Goal: Find specific page/section: Find specific page/section

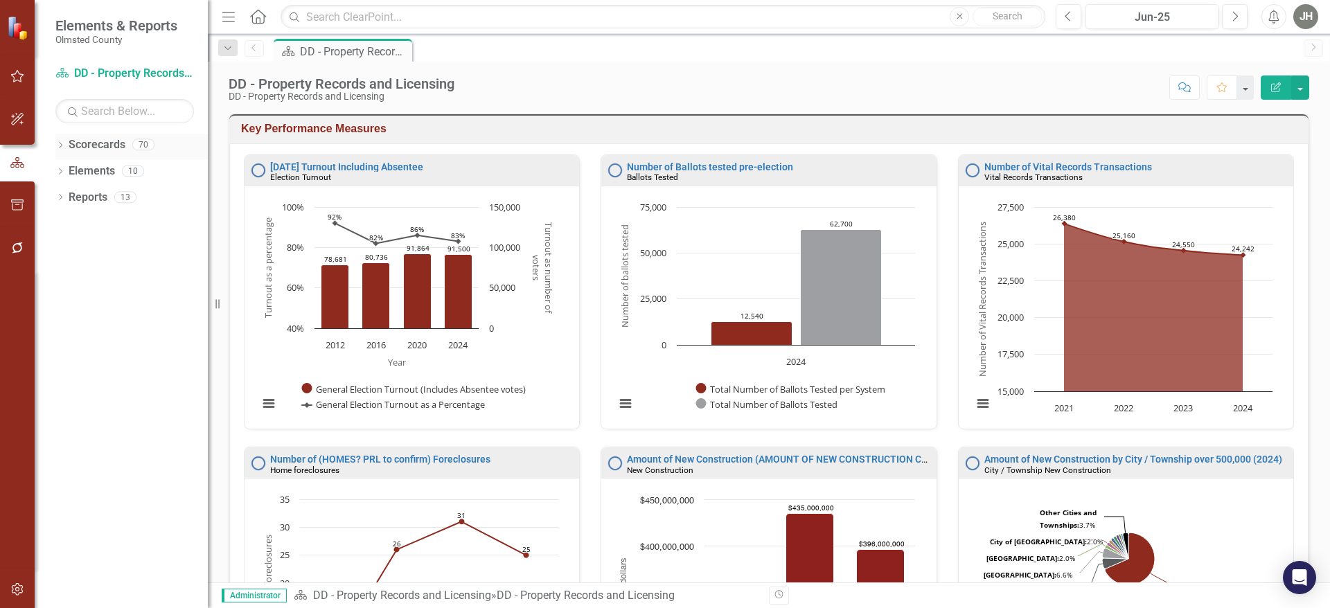
click at [60, 141] on div "Dropdown" at bounding box center [60, 147] width 10 height 12
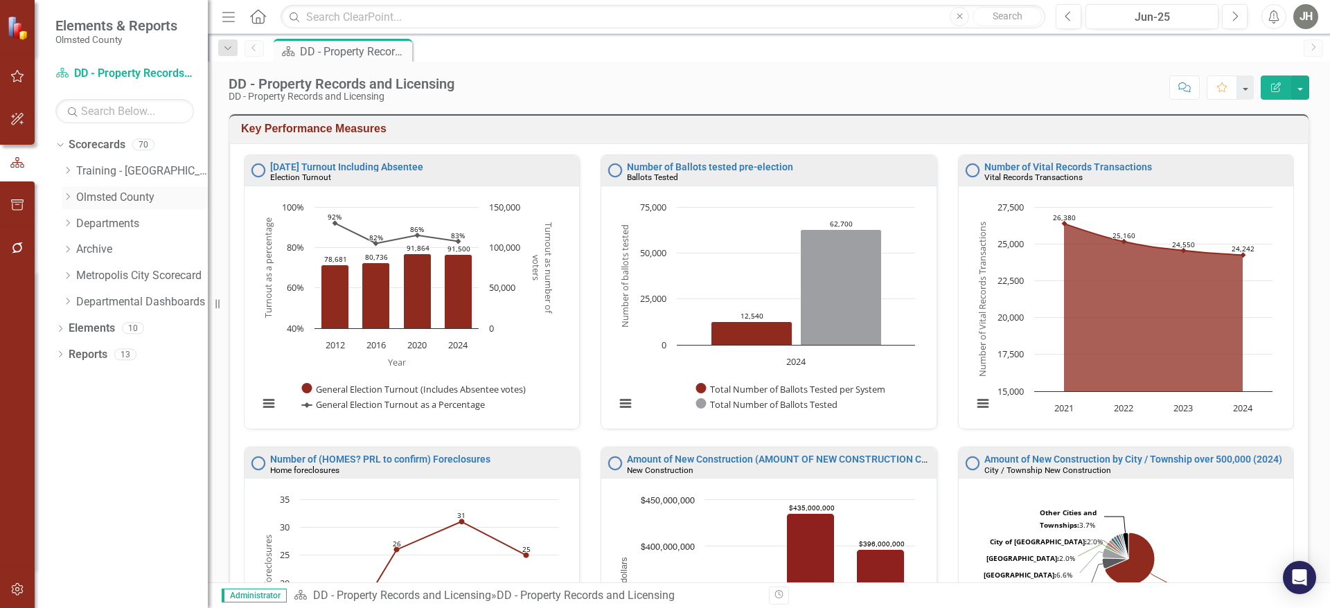
click at [66, 196] on icon "Dropdown" at bounding box center [67, 197] width 10 height 8
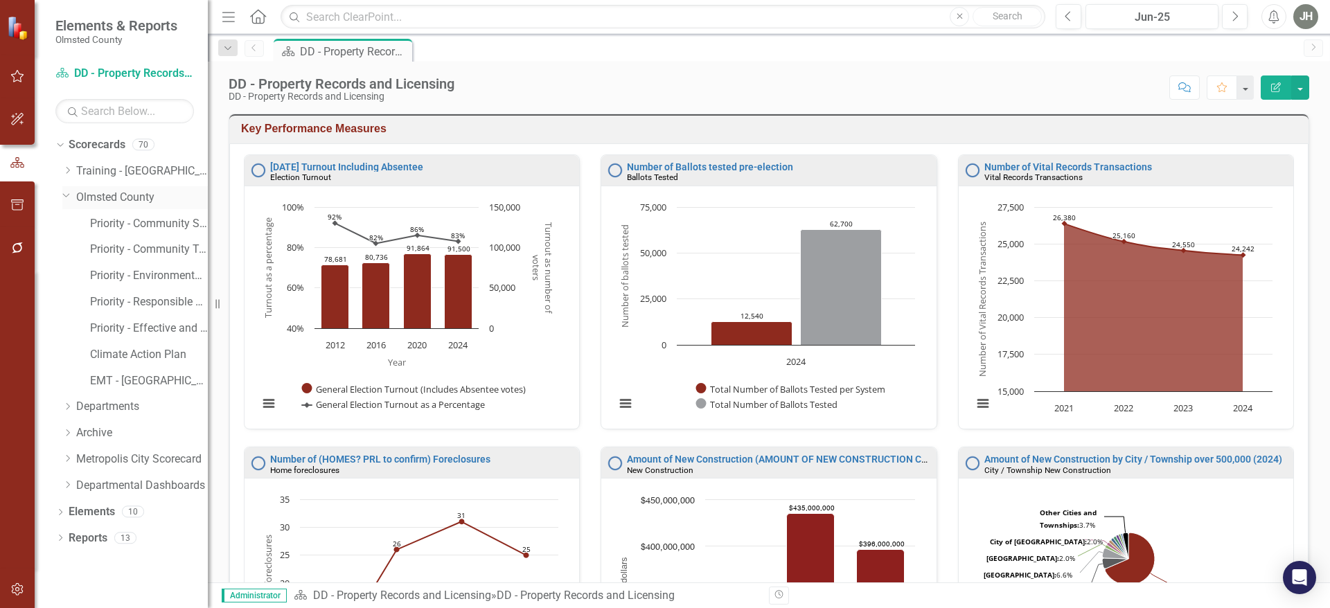
click at [116, 197] on link "Olmsted County" at bounding box center [142, 198] width 132 height 16
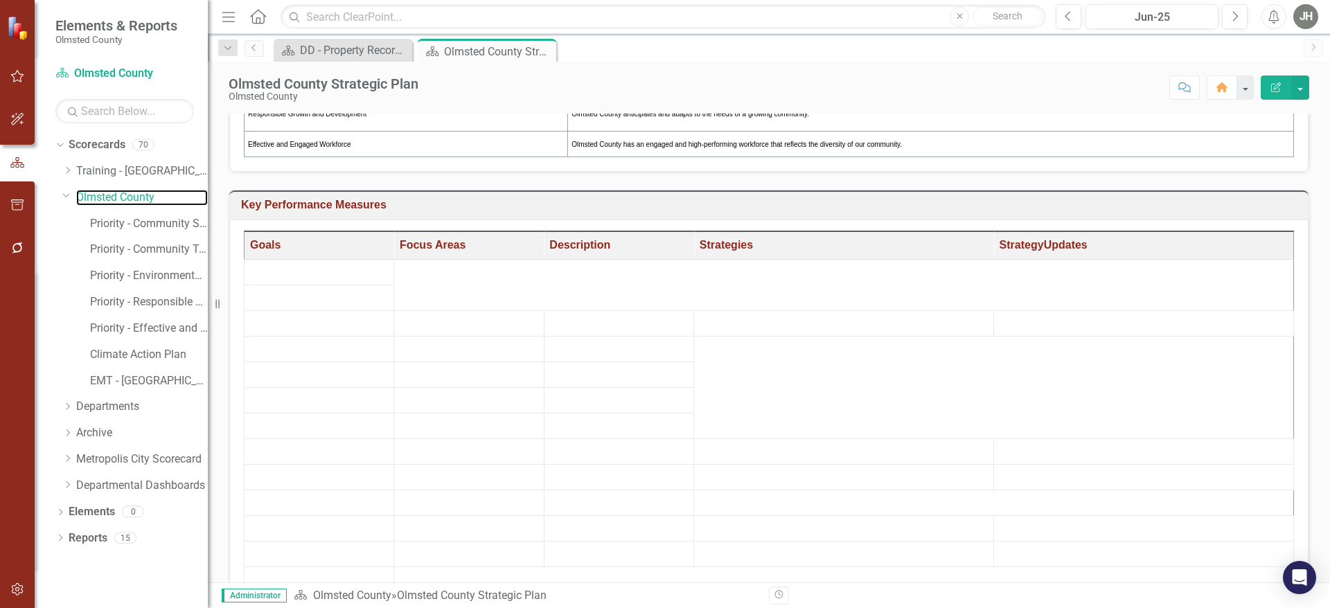
scroll to position [380, 0]
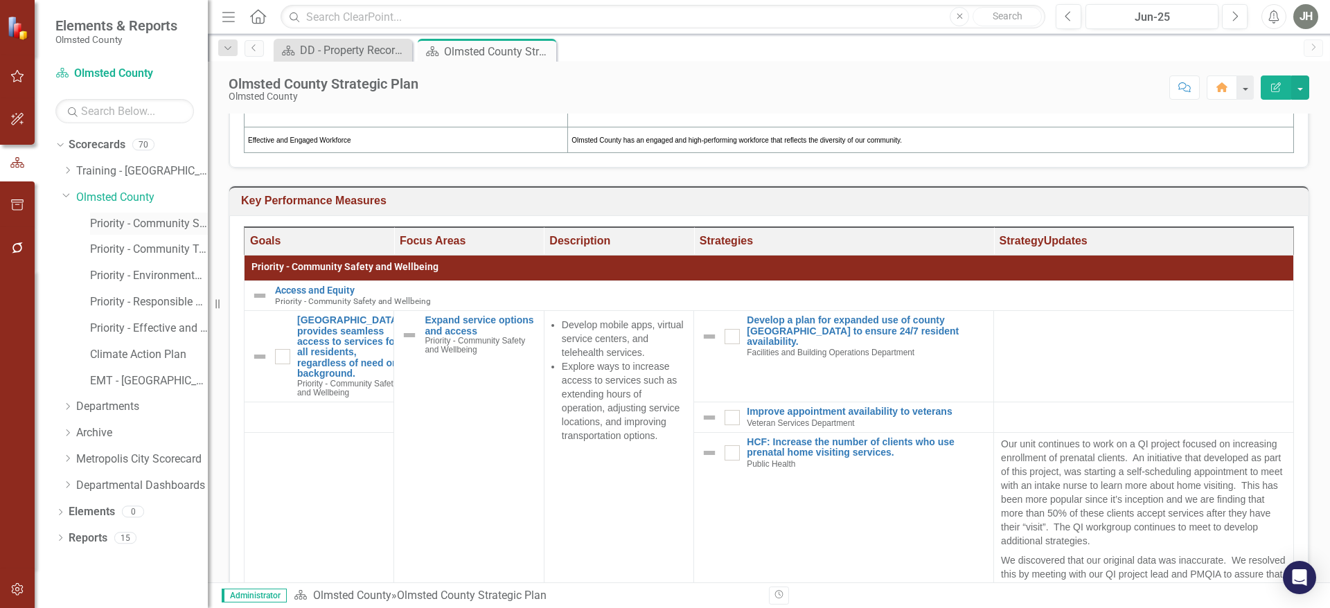
click at [148, 217] on link "Priority - Community Safety and Wellbeing" at bounding box center [149, 224] width 118 height 16
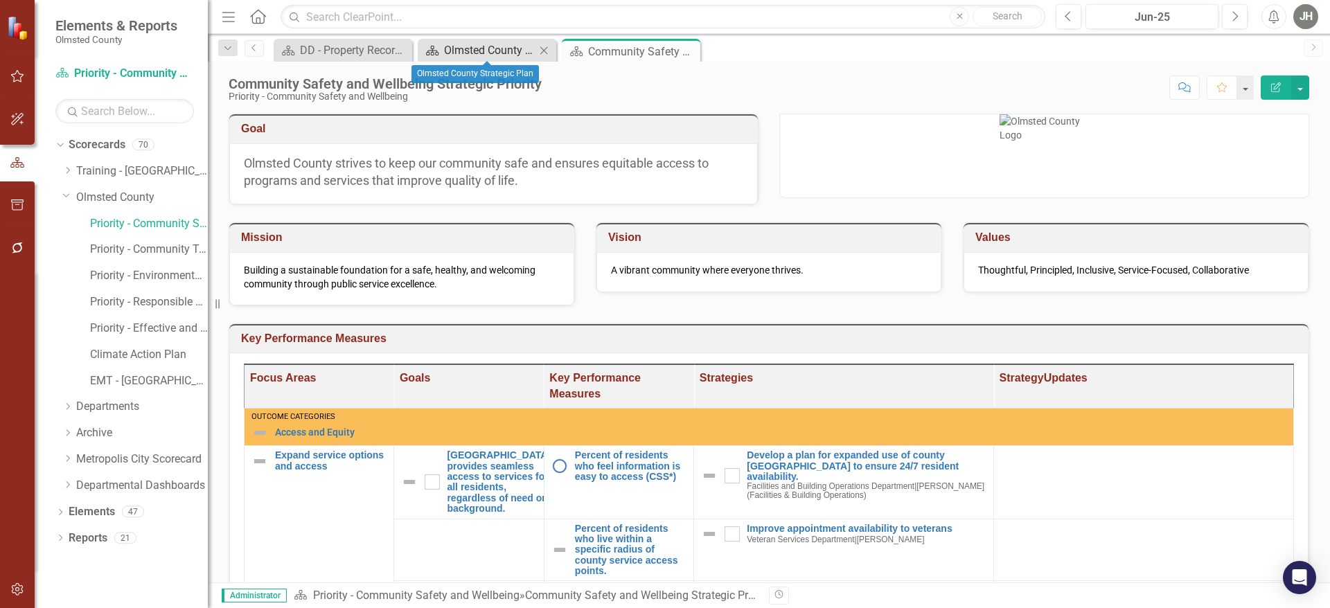
click at [484, 47] on div "Olmsted County Strategic Plan" at bounding box center [489, 50] width 91 height 17
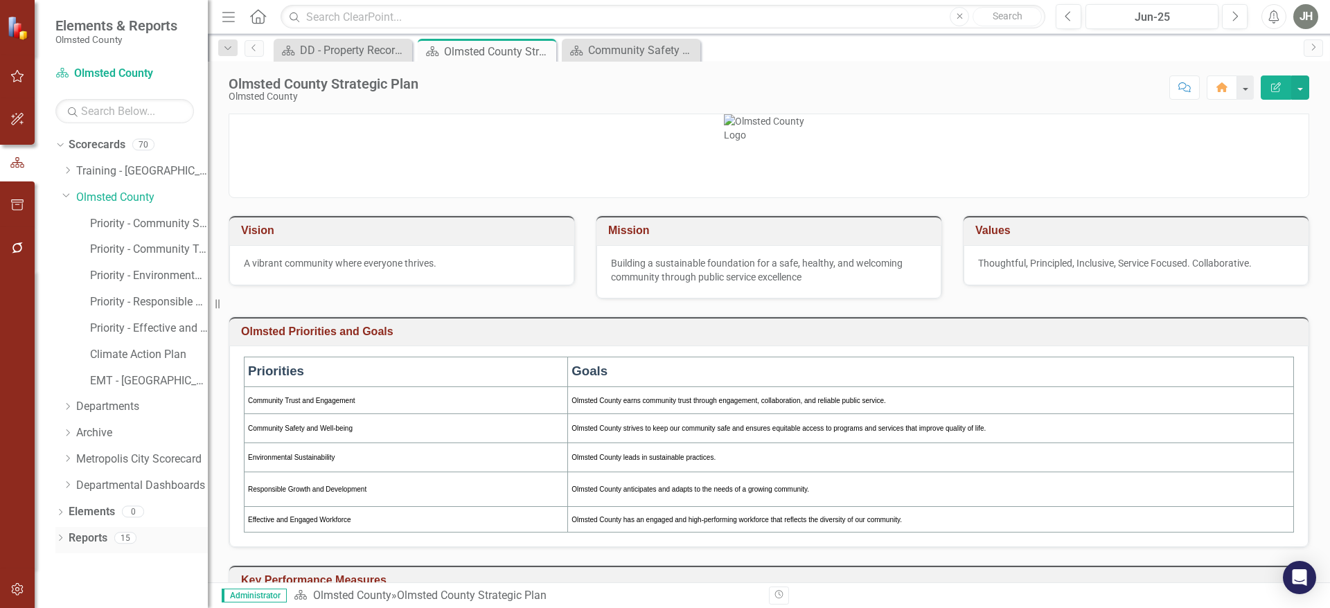
click at [95, 533] on link "Reports" at bounding box center [88, 539] width 39 height 16
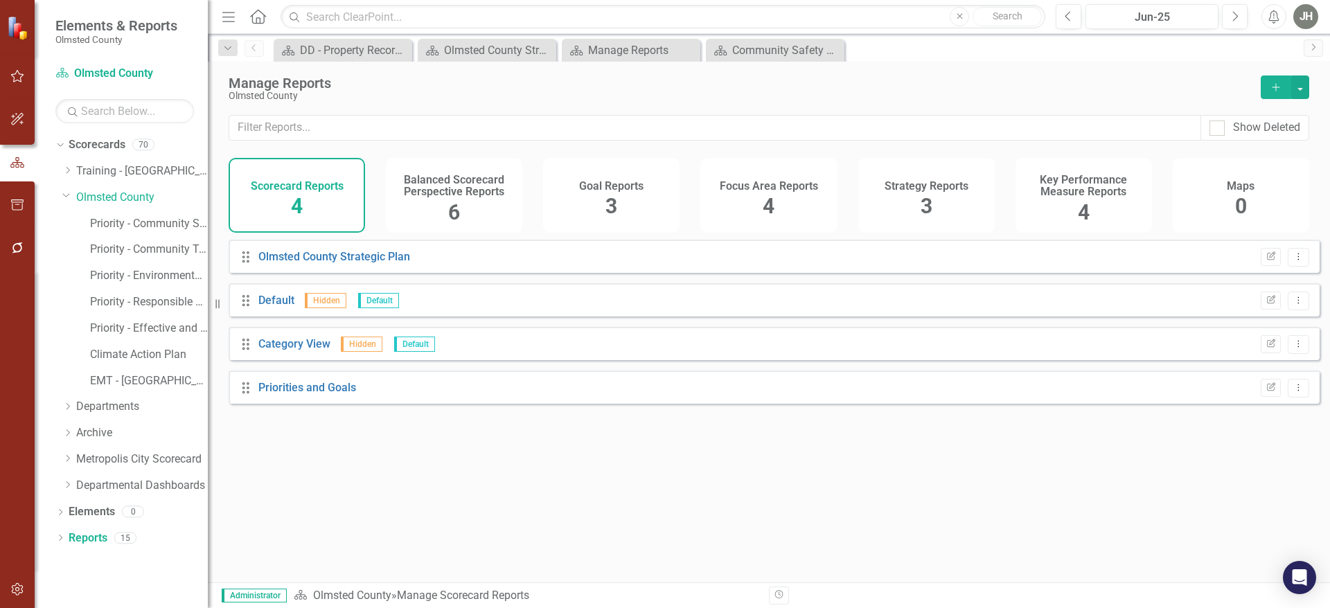
click at [1088, 198] on h4 "Key Performance Measure Reports" at bounding box center [1084, 186] width 120 height 24
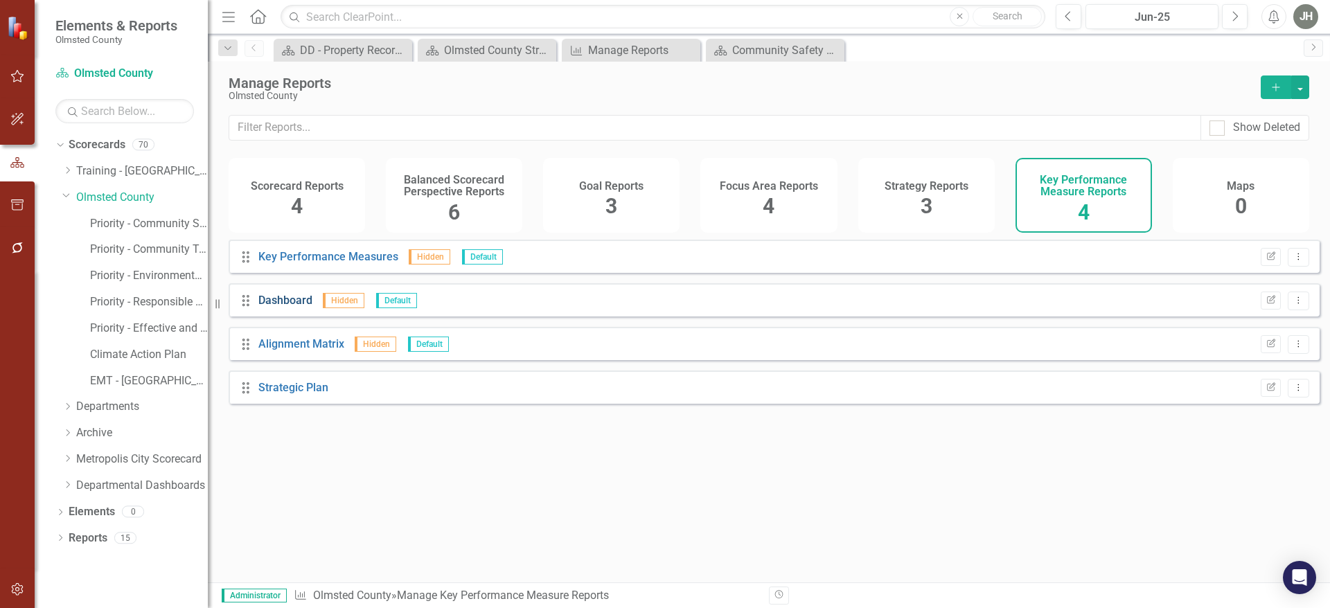
click at [289, 307] on link "Dashboard" at bounding box center [285, 300] width 54 height 13
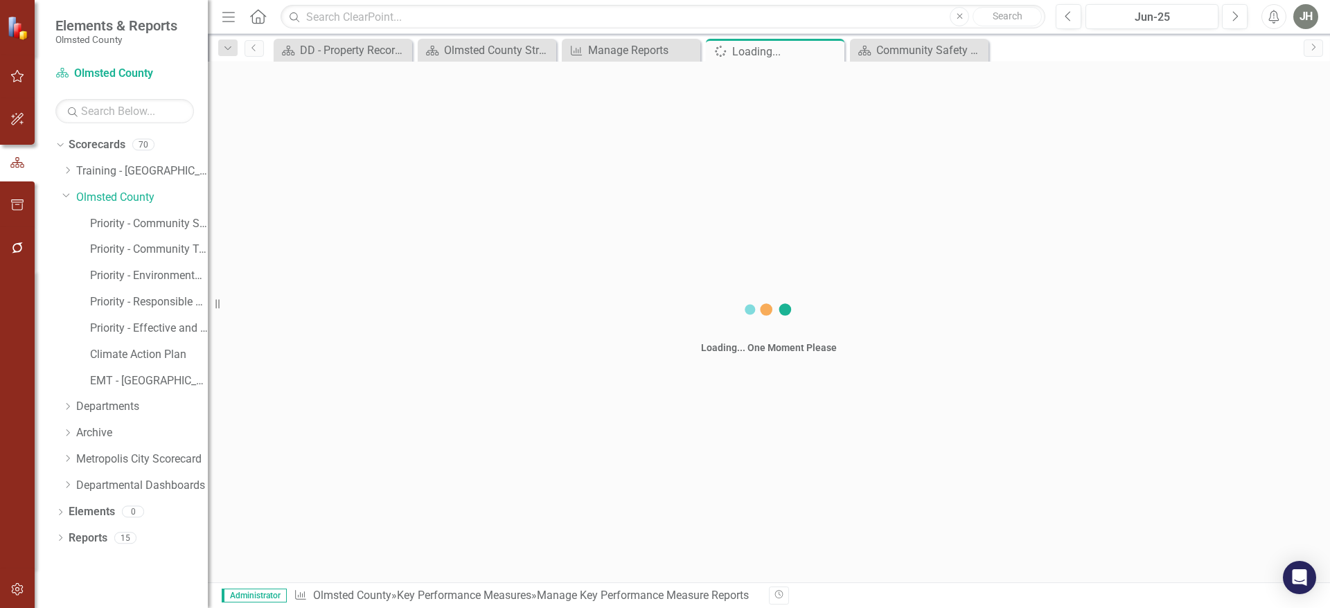
click at [289, 309] on div "Loading... One Moment Please" at bounding box center [769, 322] width 1122 height 521
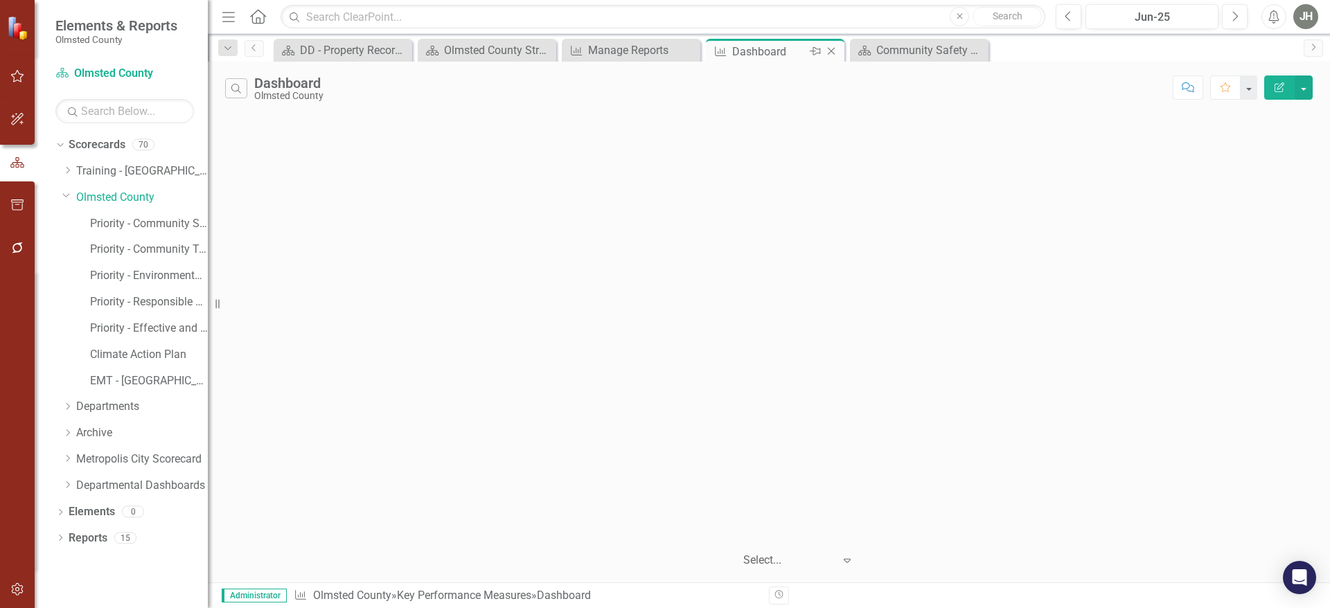
click at [831, 51] on icon "Close" at bounding box center [831, 51] width 14 height 11
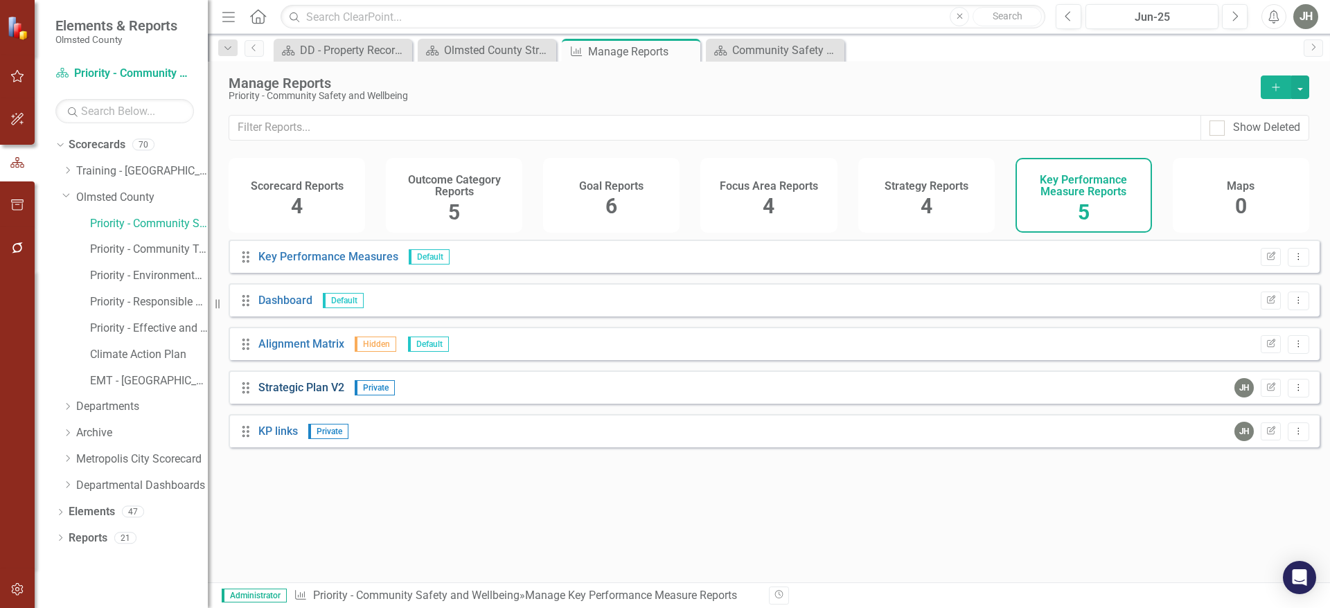
click at [316, 394] on link "Strategic Plan V2" at bounding box center [301, 387] width 86 height 13
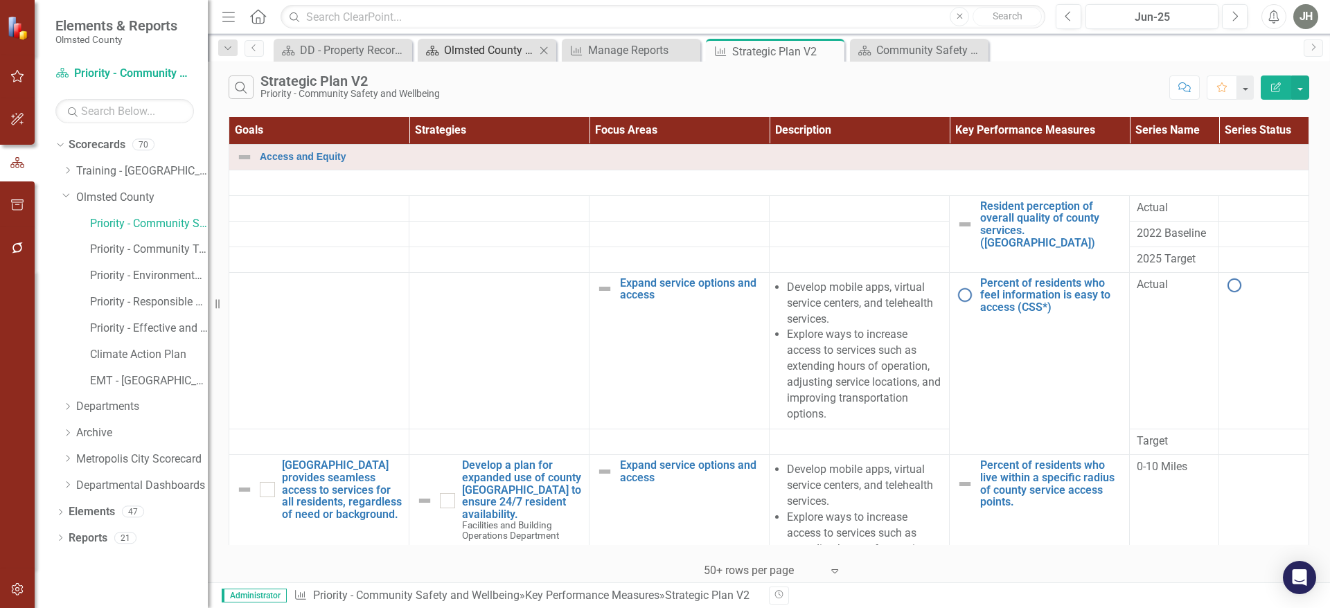
click at [491, 45] on div "Olmsted County Strategic Plan" at bounding box center [489, 50] width 91 height 17
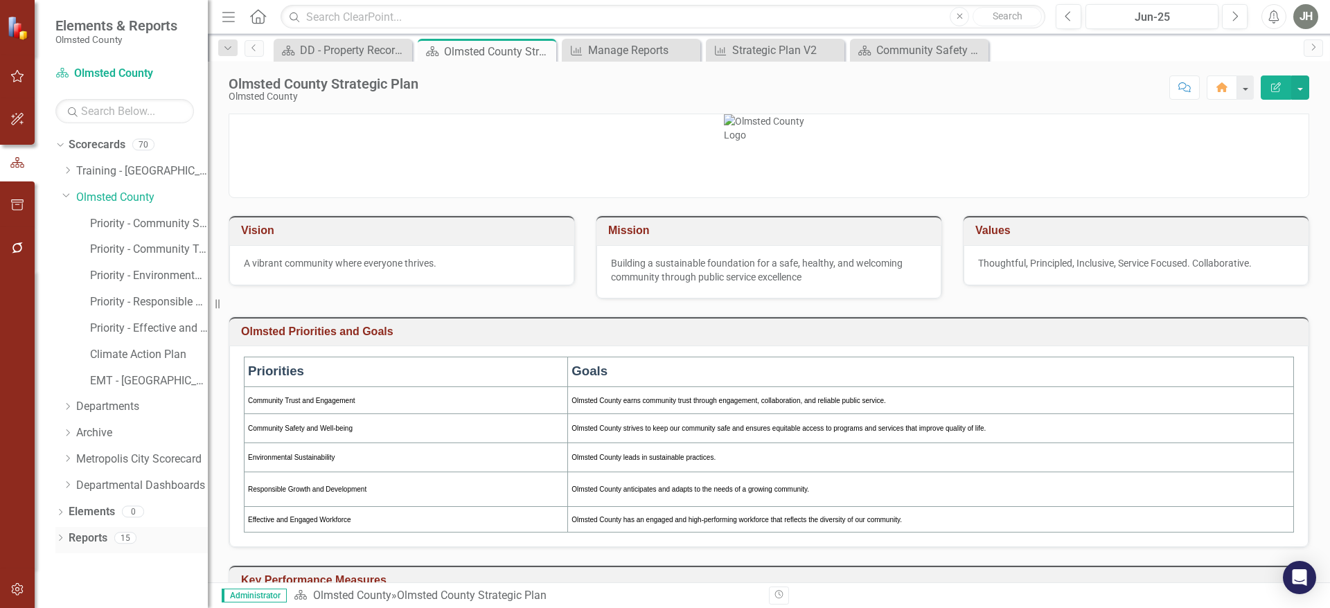
click at [85, 538] on link "Reports" at bounding box center [88, 539] width 39 height 16
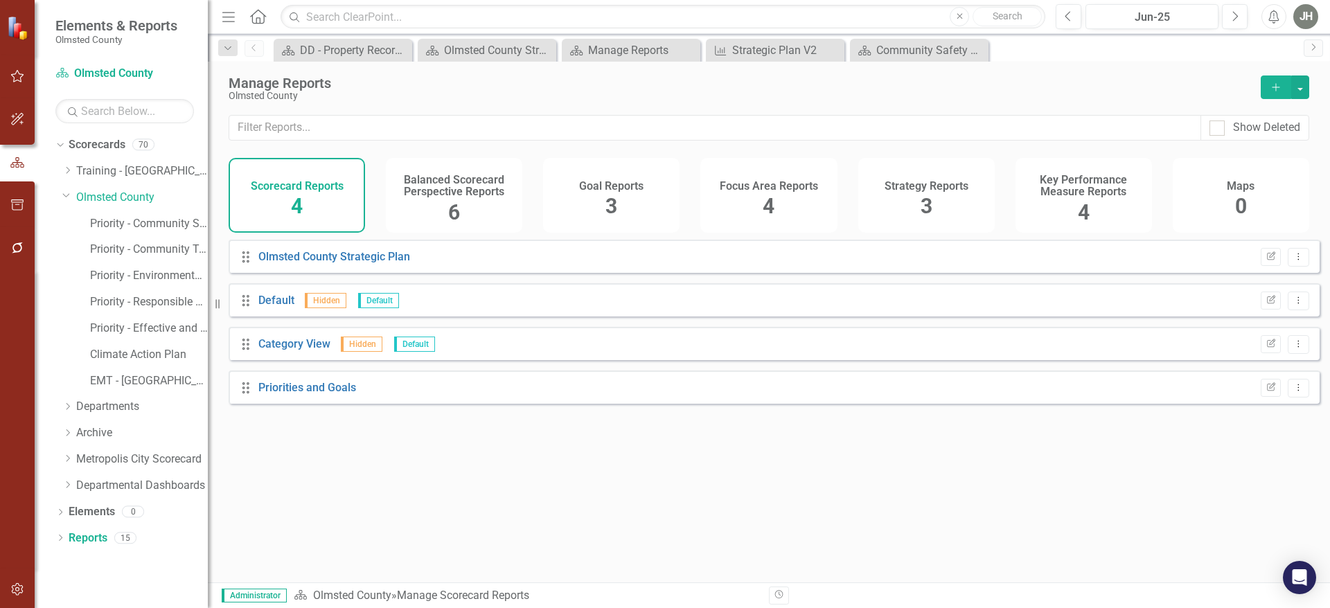
click at [1071, 195] on h4 "Key Performance Measure Reports" at bounding box center [1084, 186] width 120 height 24
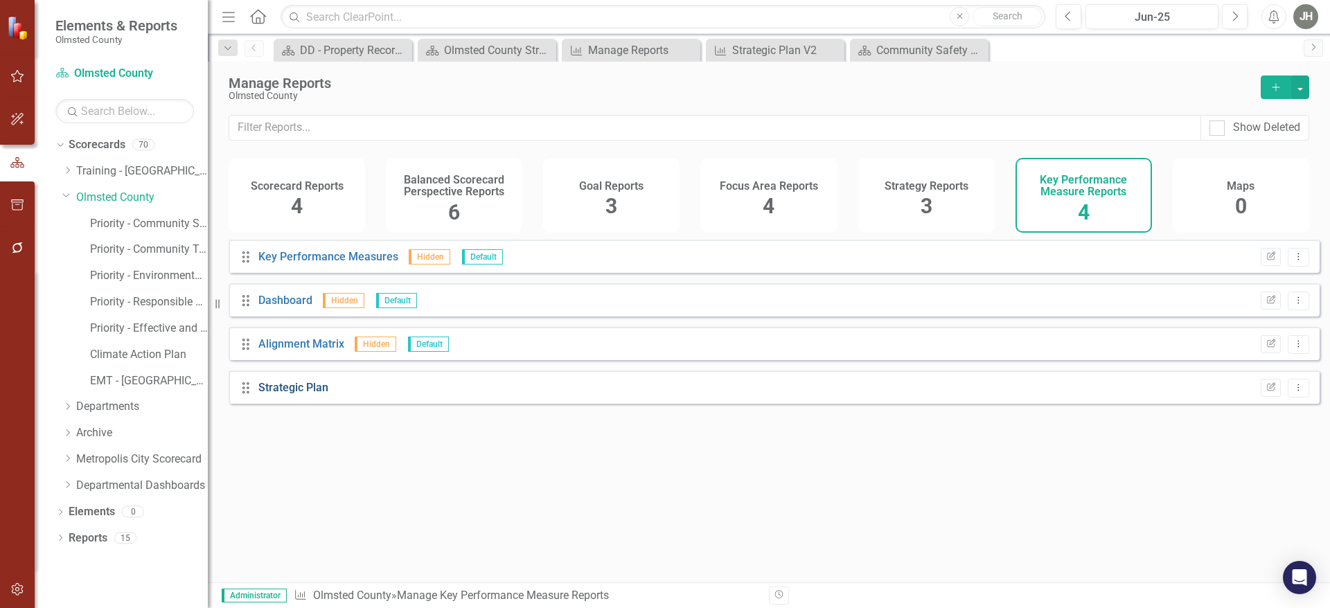
click at [303, 394] on link "Strategic Plan" at bounding box center [293, 387] width 70 height 13
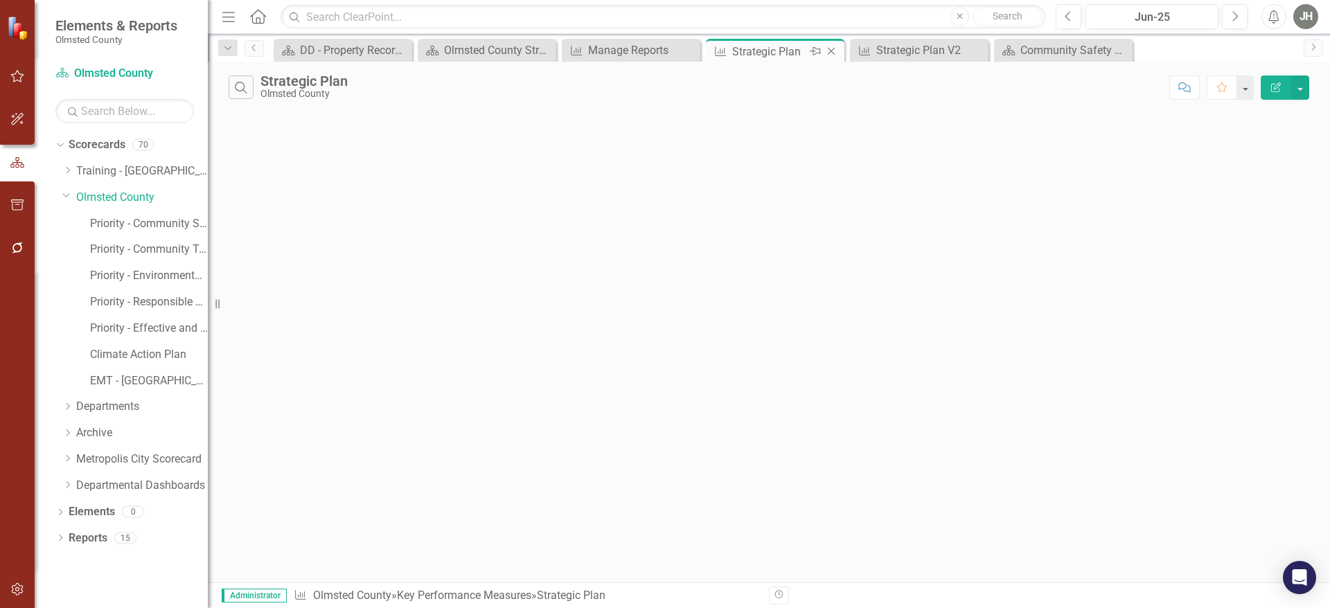
click at [832, 52] on icon "Close" at bounding box center [831, 51] width 14 height 11
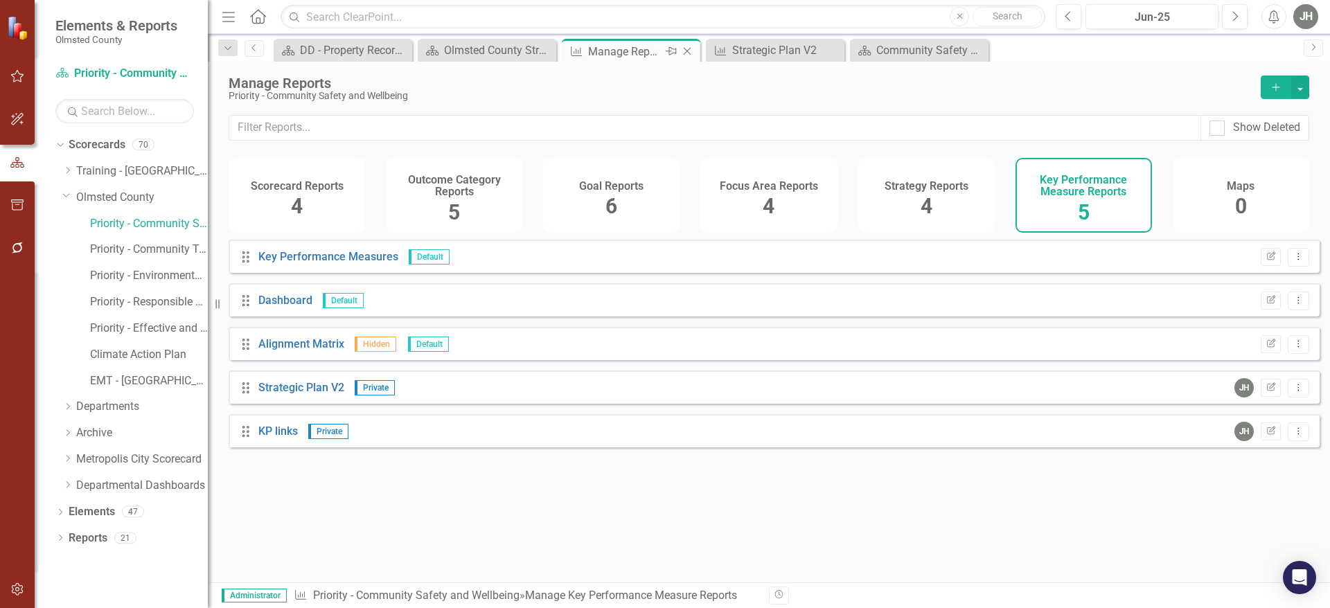
click at [687, 47] on icon "Close" at bounding box center [687, 51] width 14 height 11
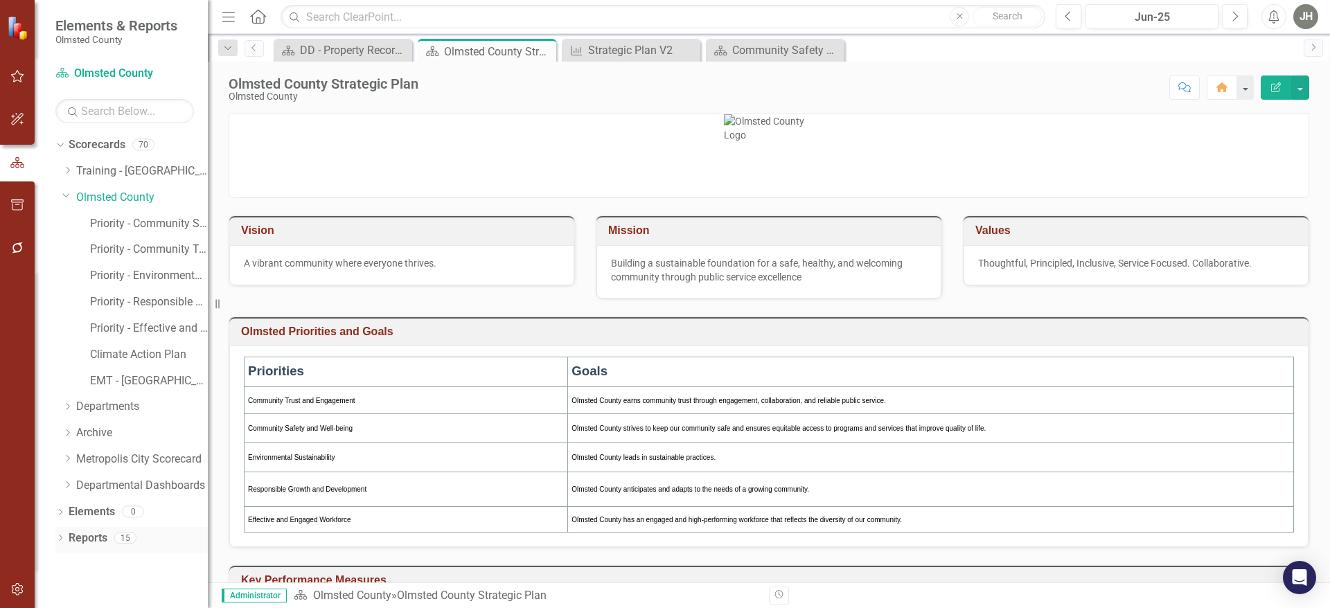
click at [86, 537] on link "Reports" at bounding box center [88, 539] width 39 height 16
